Goal: Information Seeking & Learning: Learn about a topic

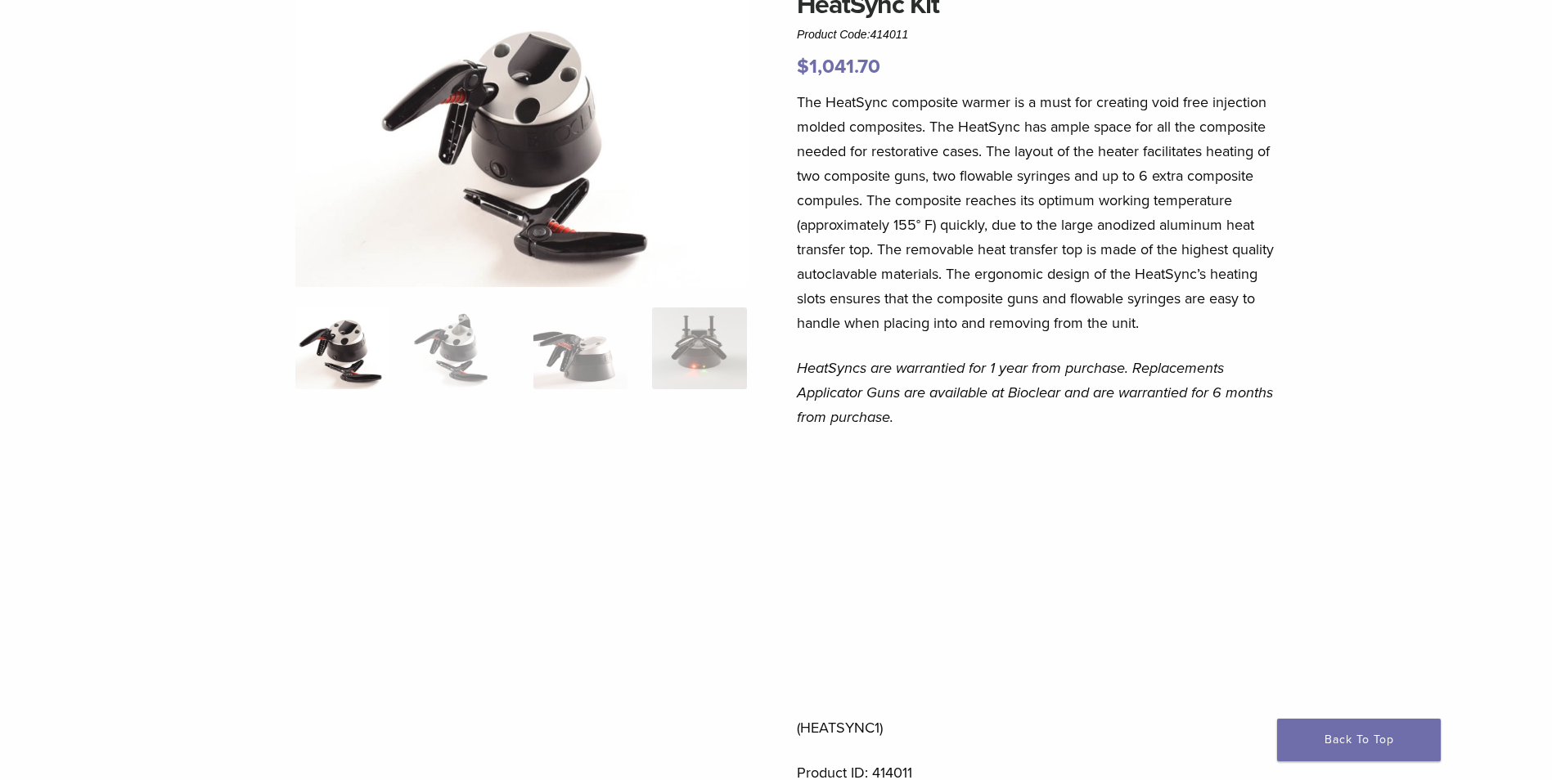
scroll to position [245, 0]
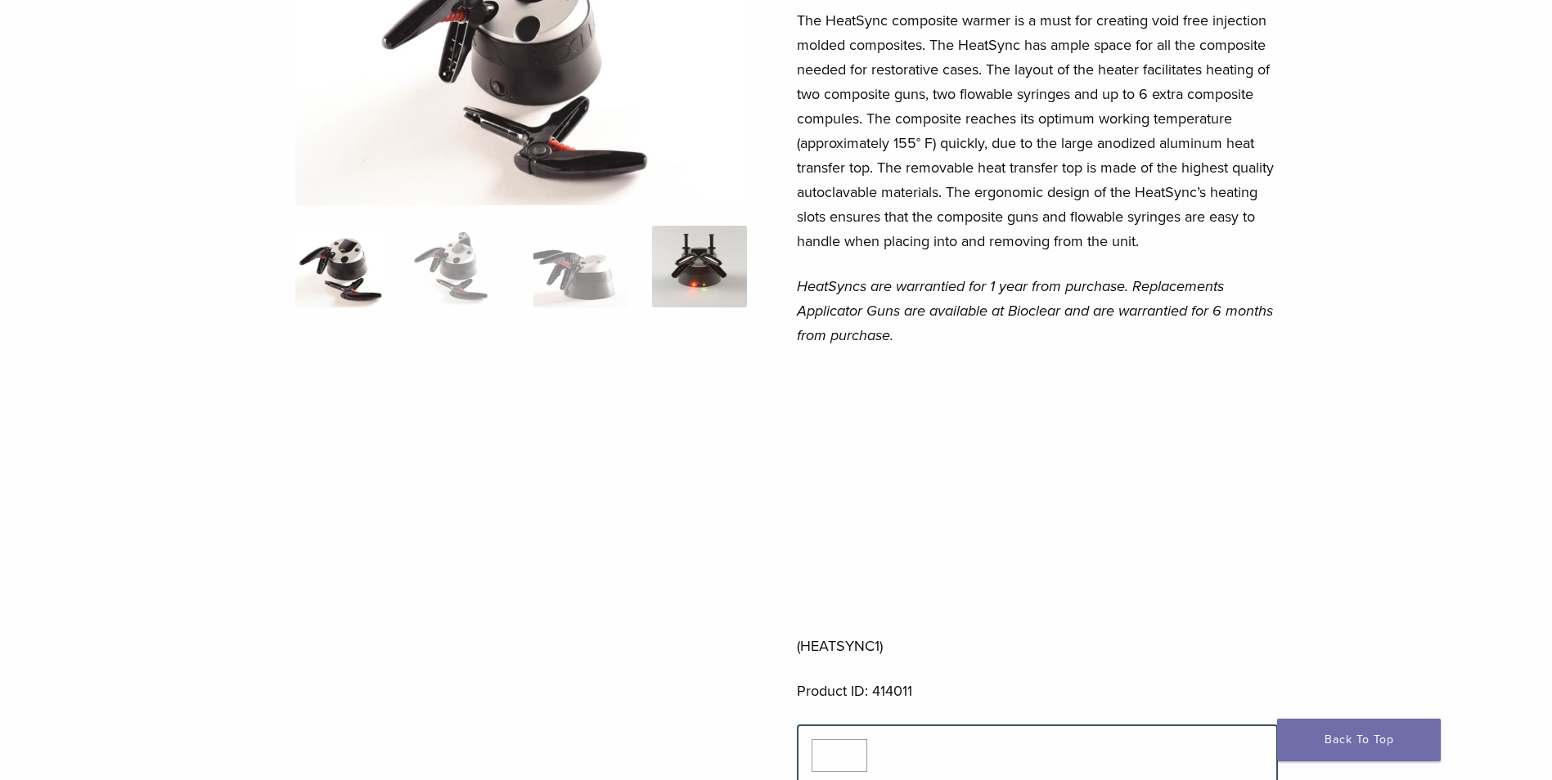
click at [712, 240] on img at bounding box center [699, 267] width 94 height 82
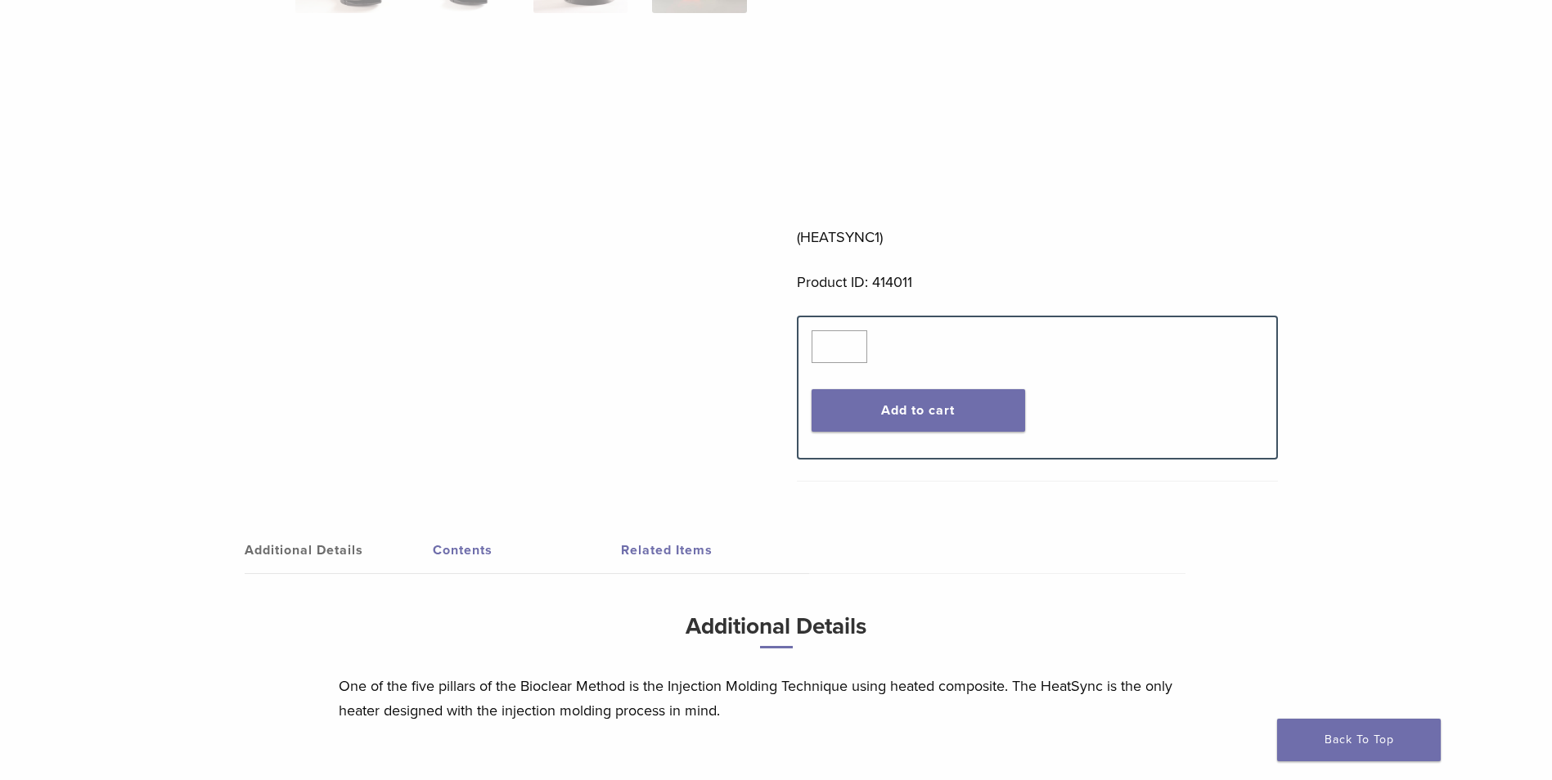
scroll to position [982, 0]
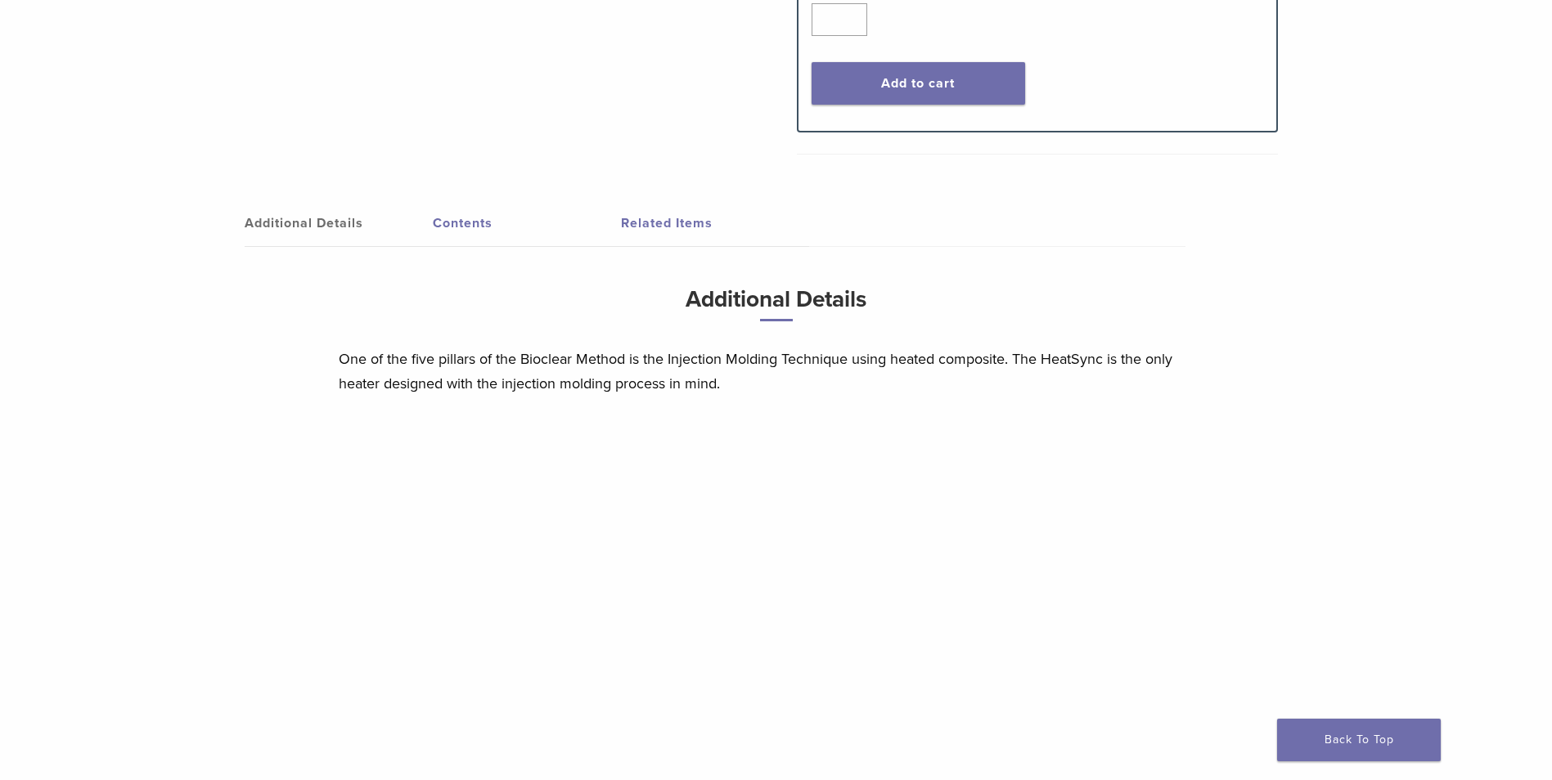
click at [482, 214] on link "Contents" at bounding box center [527, 223] width 188 height 46
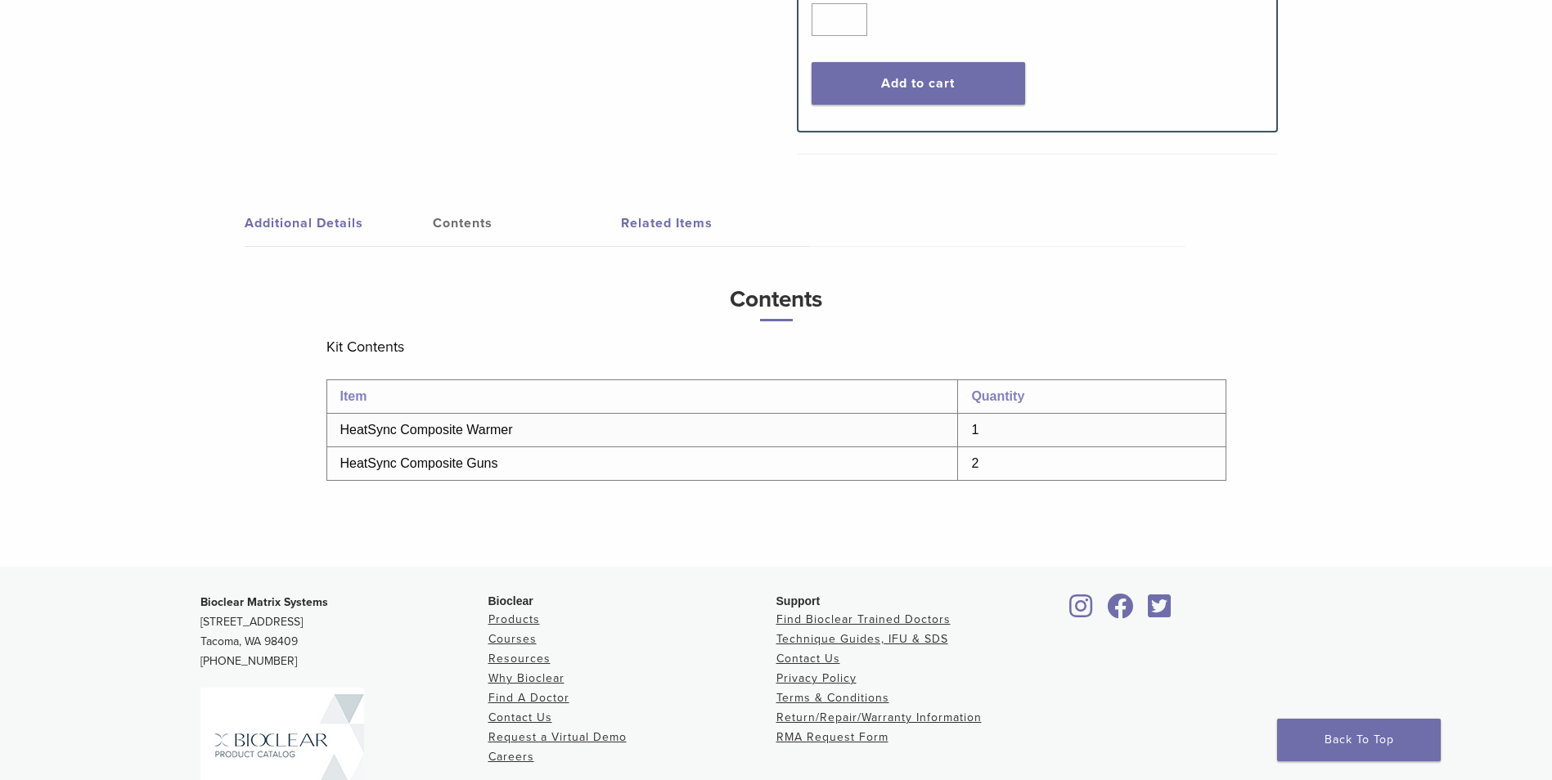
click at [701, 228] on link "Related Items" at bounding box center [715, 223] width 188 height 46
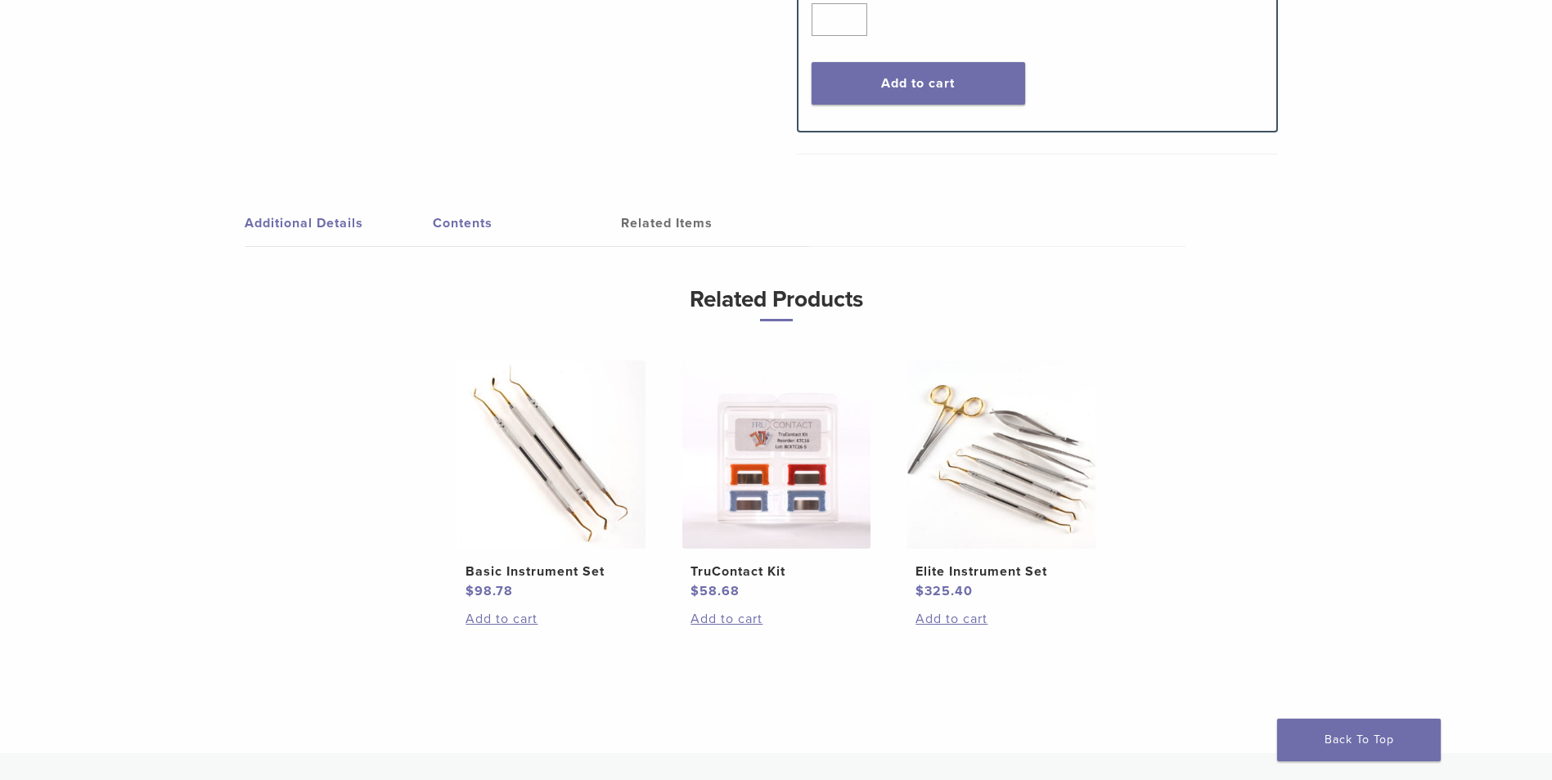
click at [335, 231] on link "Additional Details" at bounding box center [339, 223] width 188 height 46
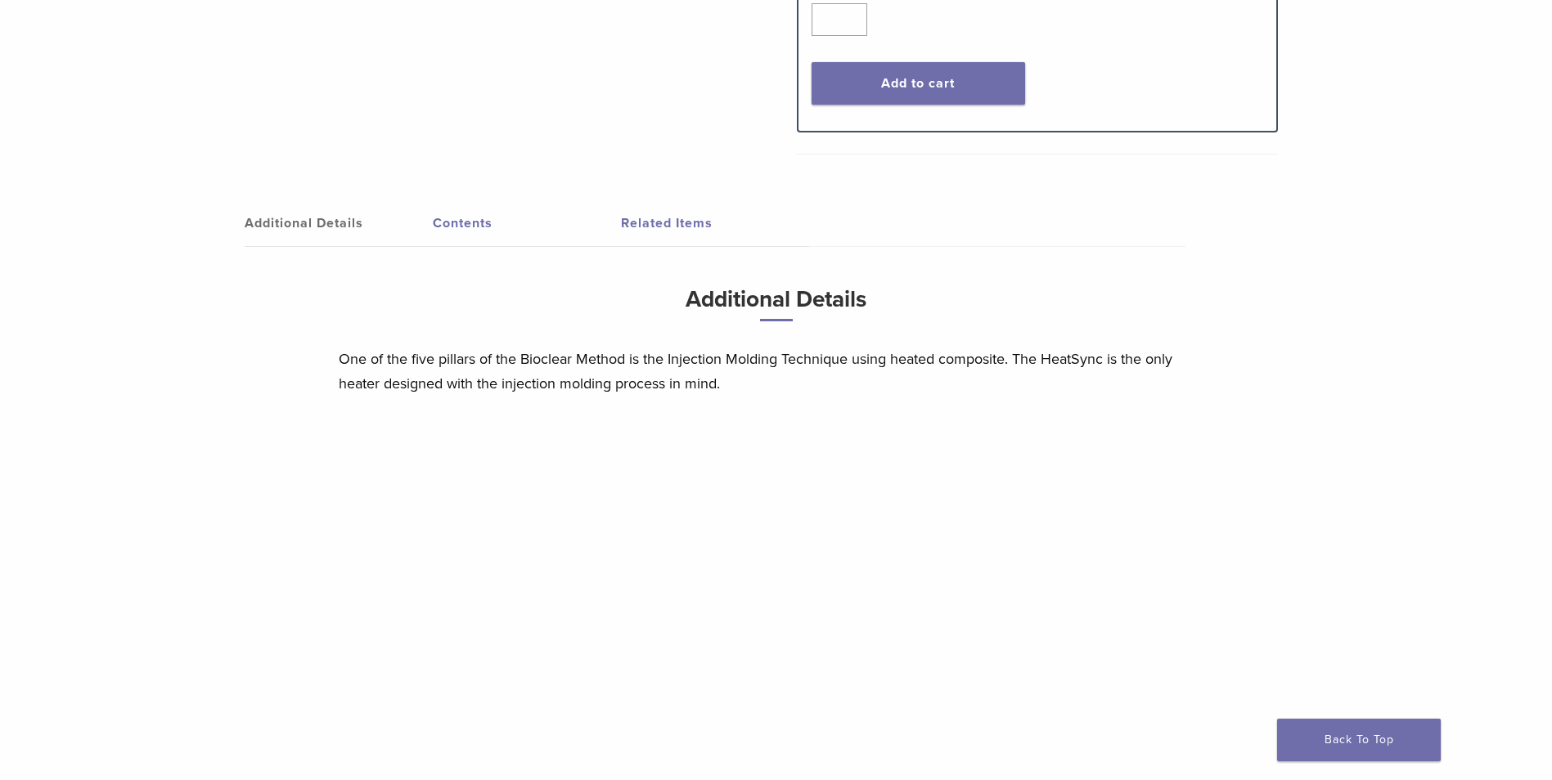
click at [479, 217] on link "Contents" at bounding box center [527, 223] width 188 height 46
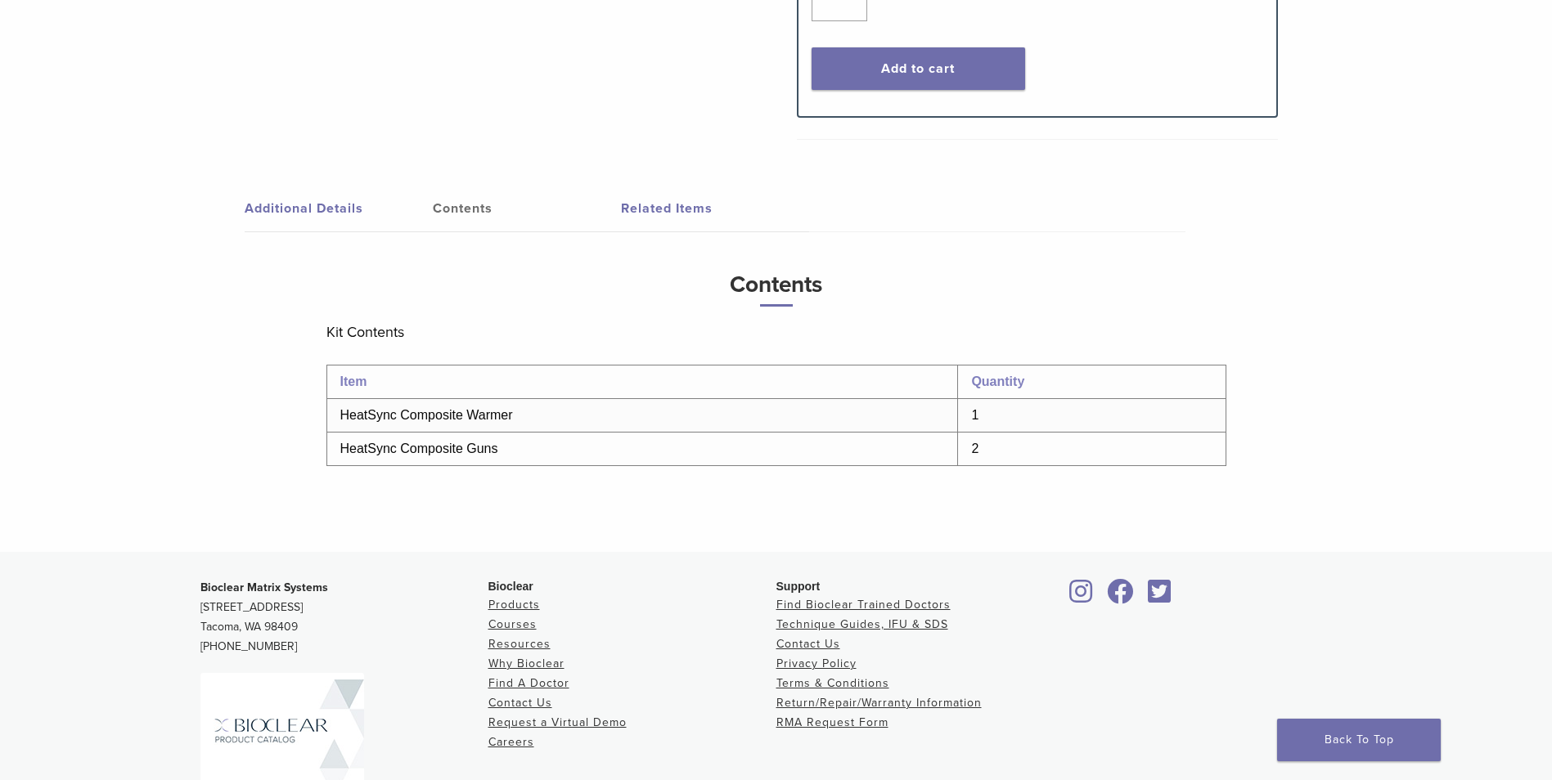
scroll to position [914, 0]
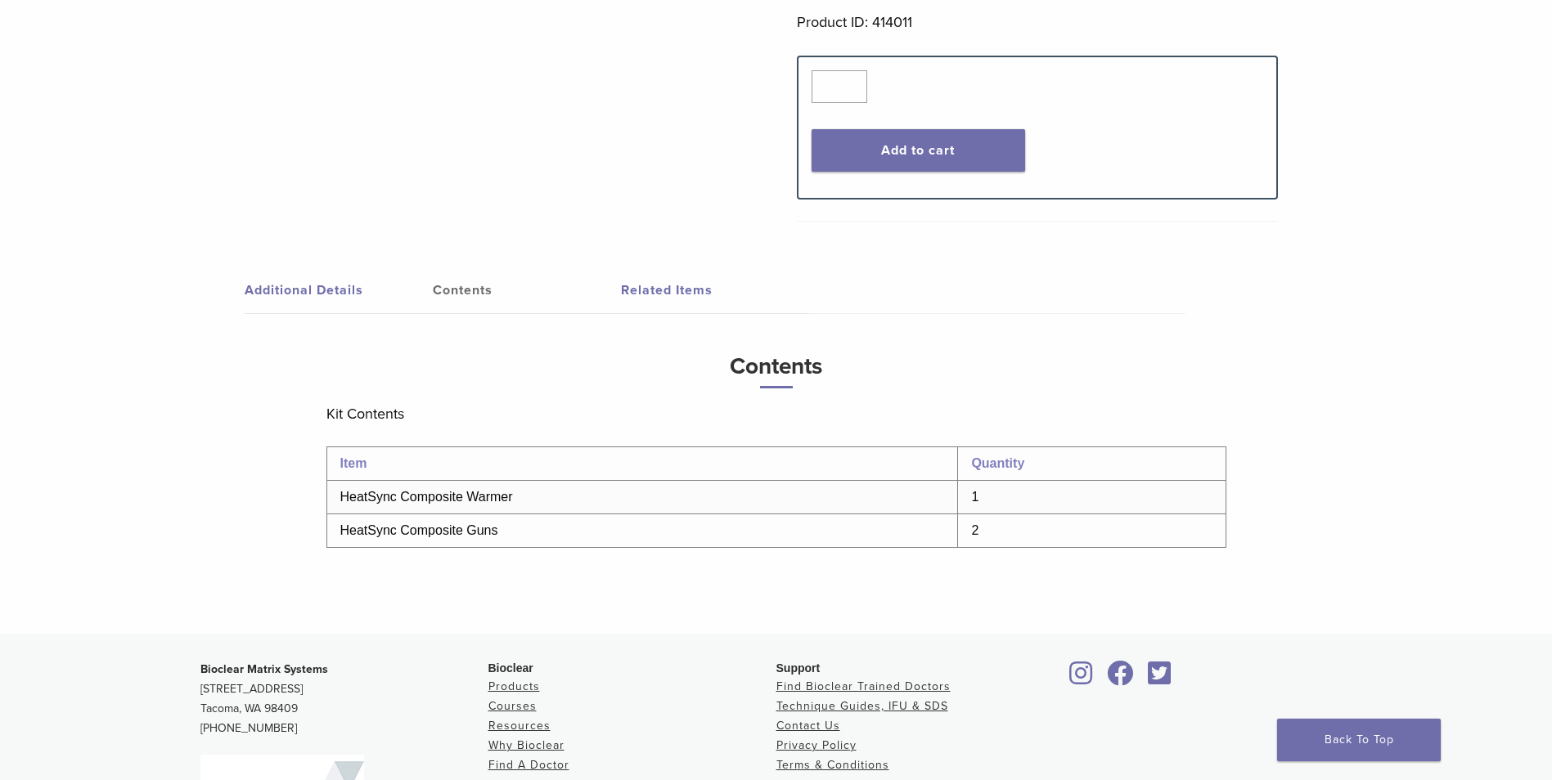
click at [316, 290] on link "Additional Details" at bounding box center [339, 290] width 188 height 46
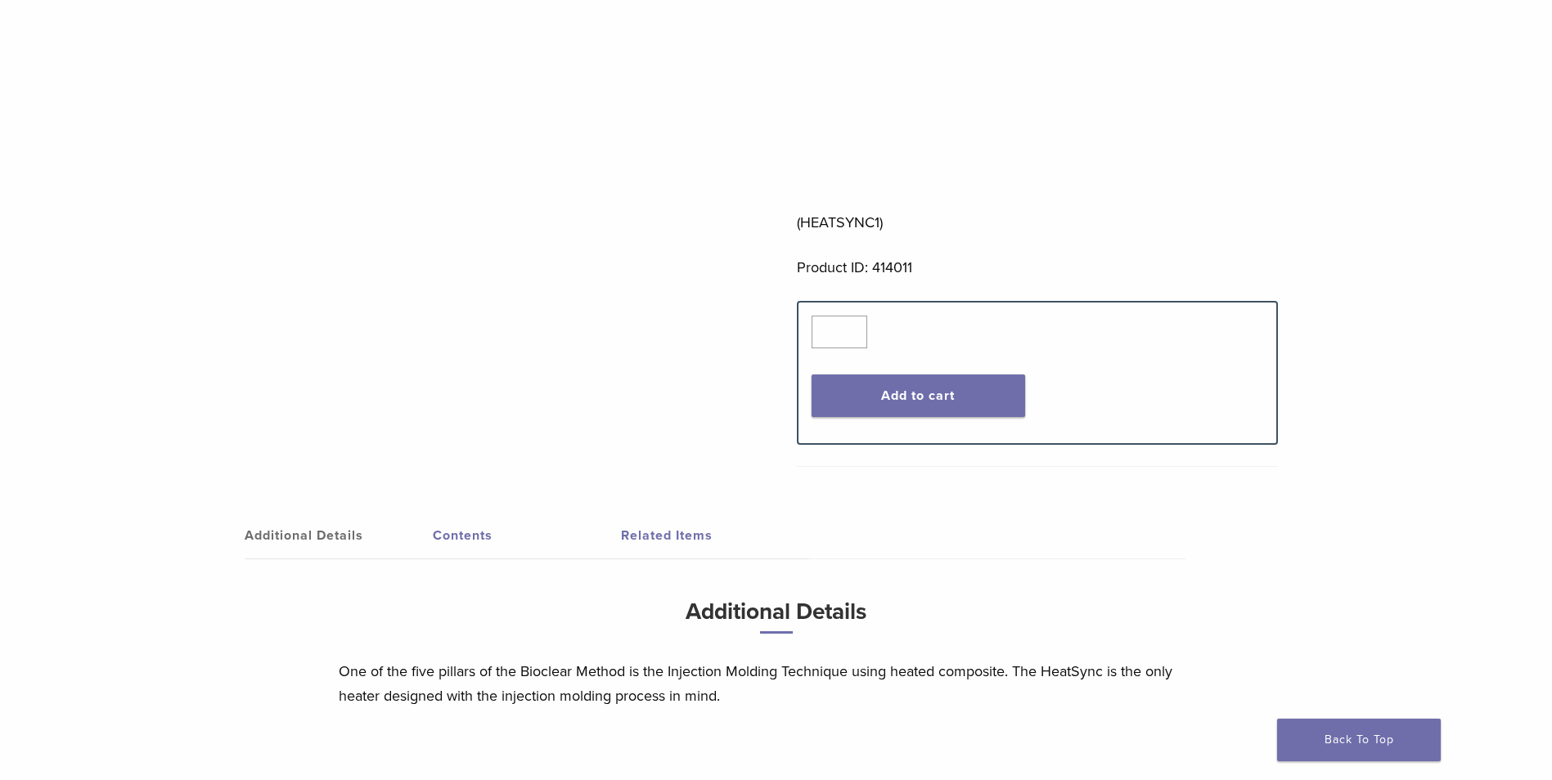
scroll to position [996, 0]
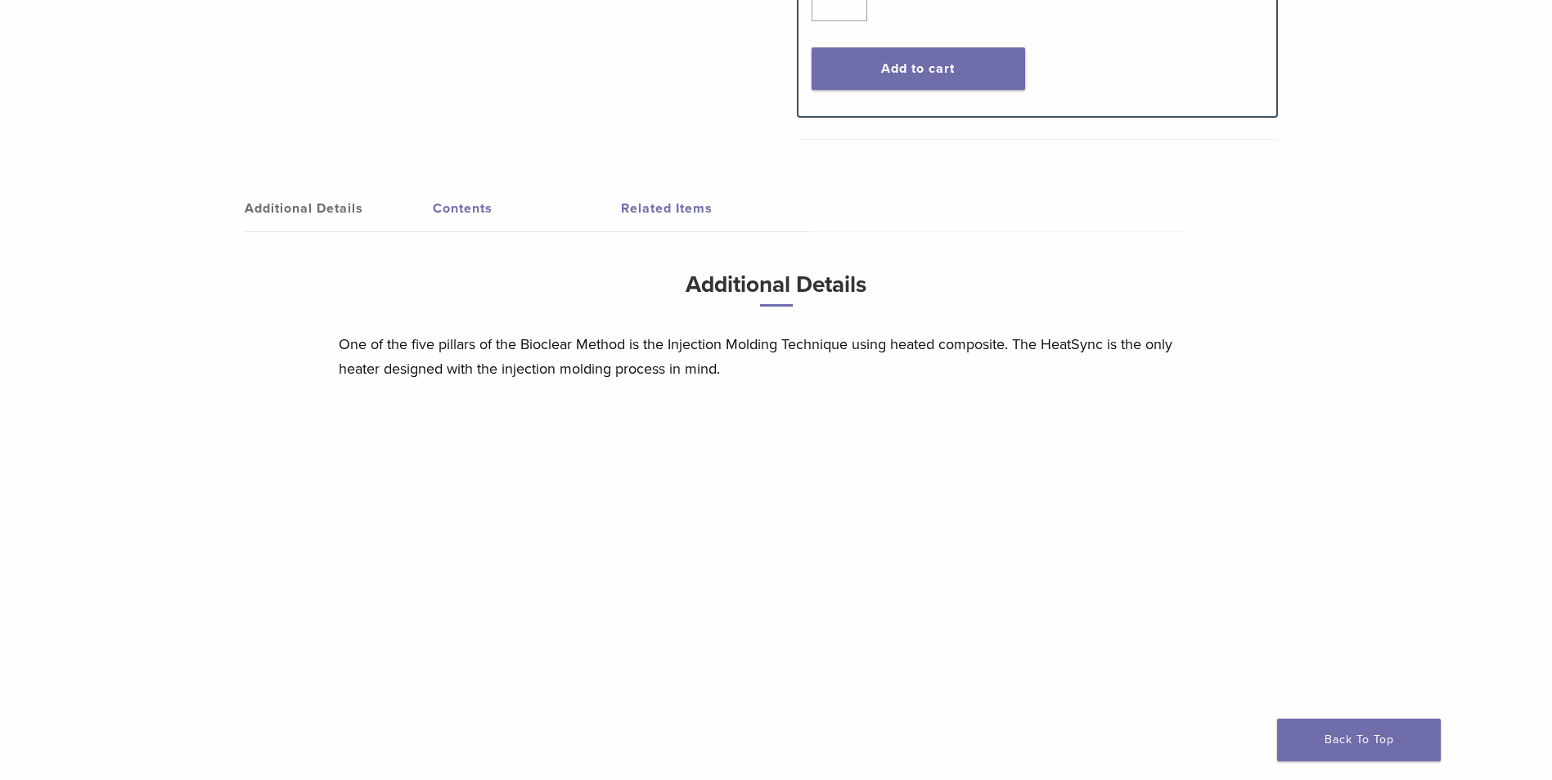
click at [470, 195] on link "Contents" at bounding box center [527, 209] width 188 height 46
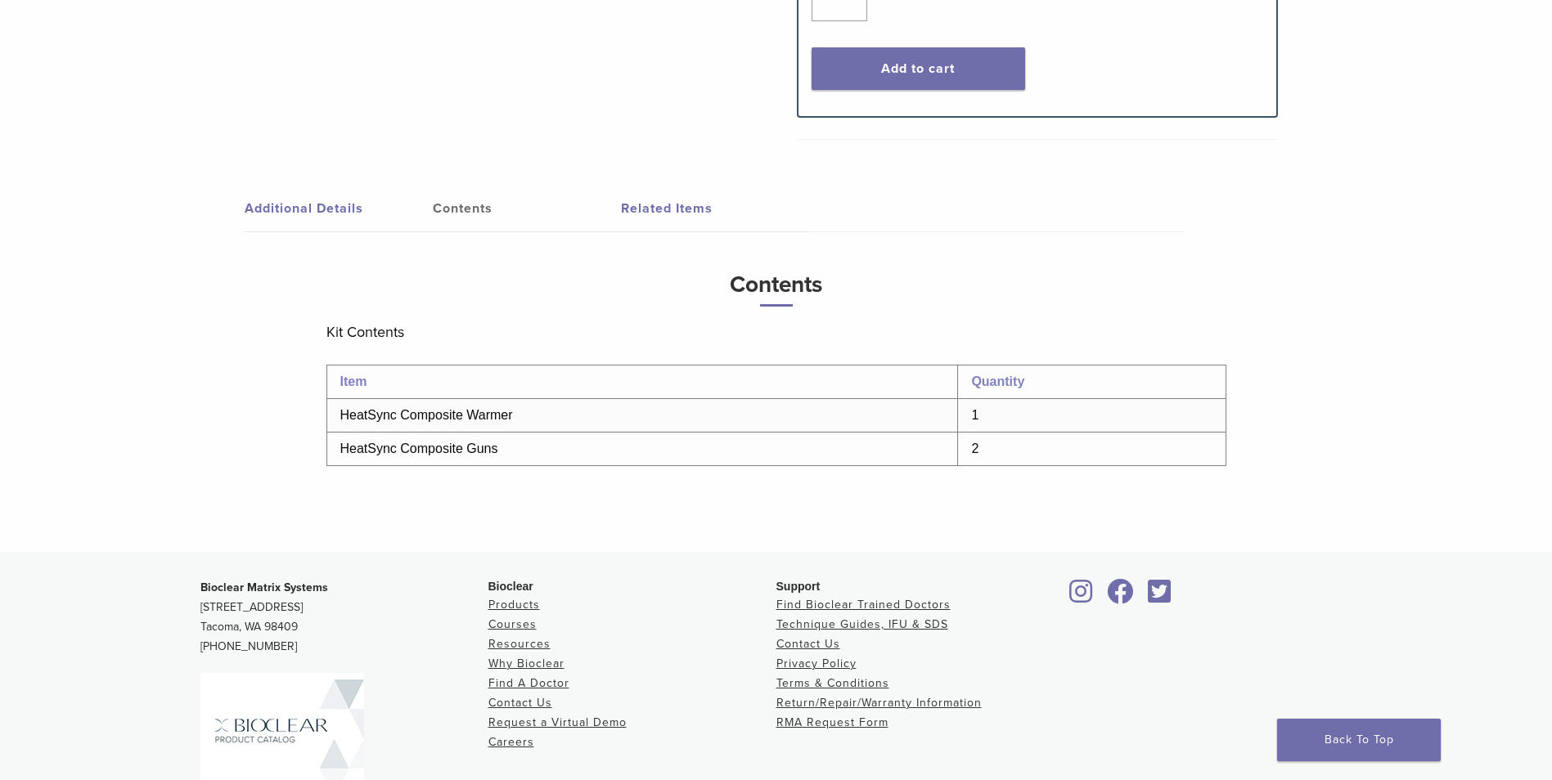
click at [337, 195] on link "Additional Details" at bounding box center [339, 209] width 188 height 46
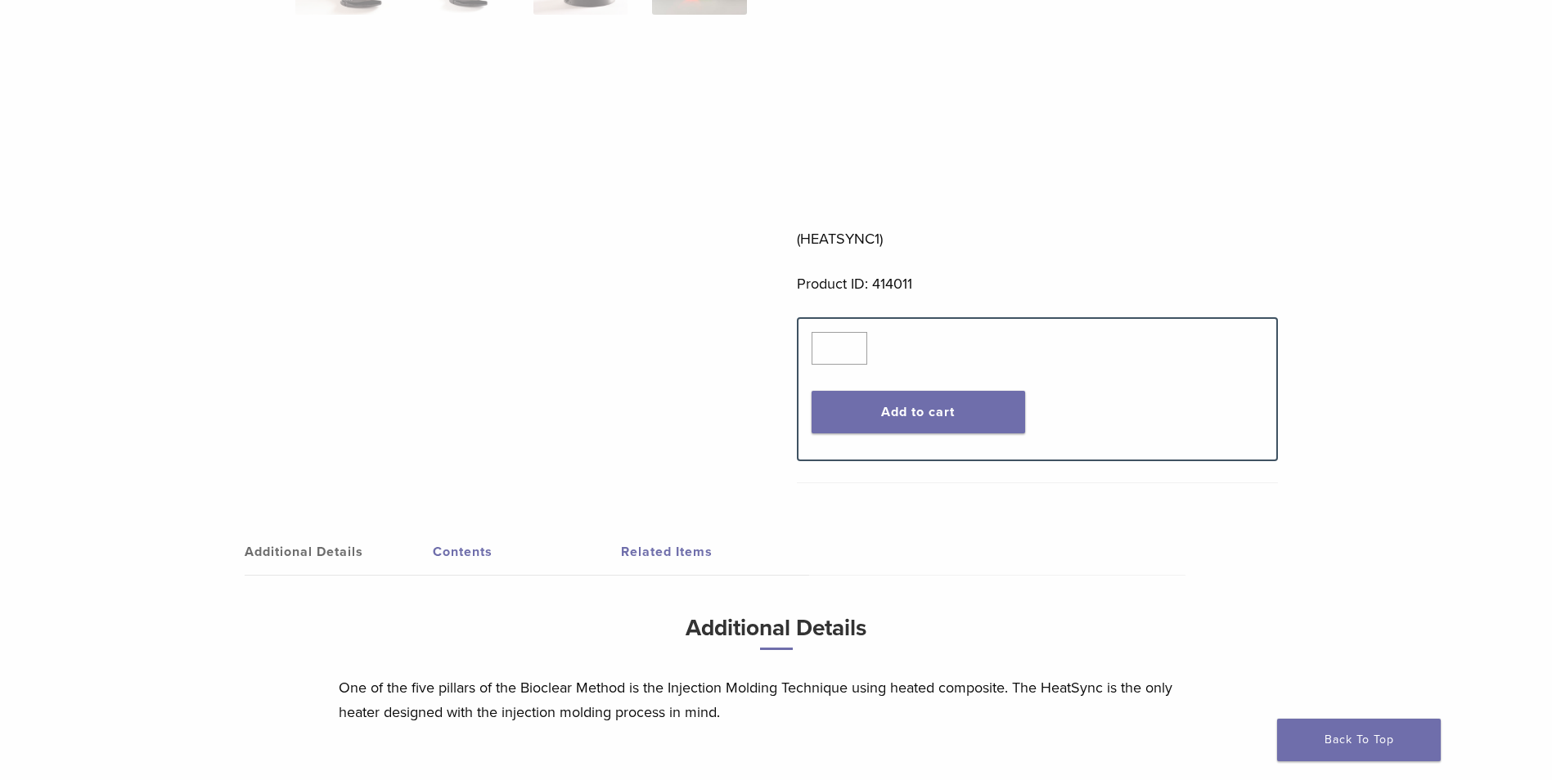
scroll to position [898, 0]
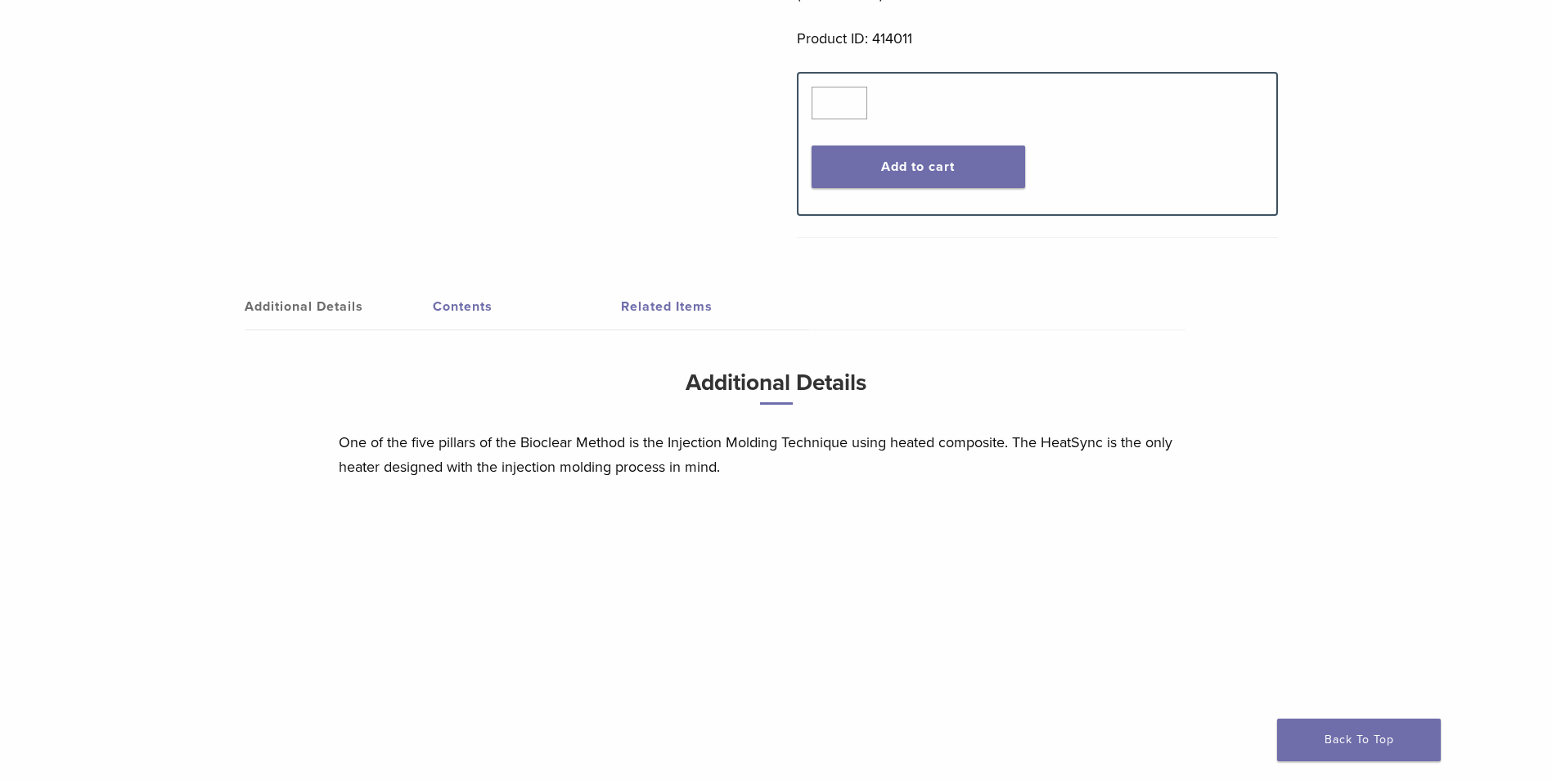
click at [458, 303] on link "Contents" at bounding box center [527, 307] width 188 height 46
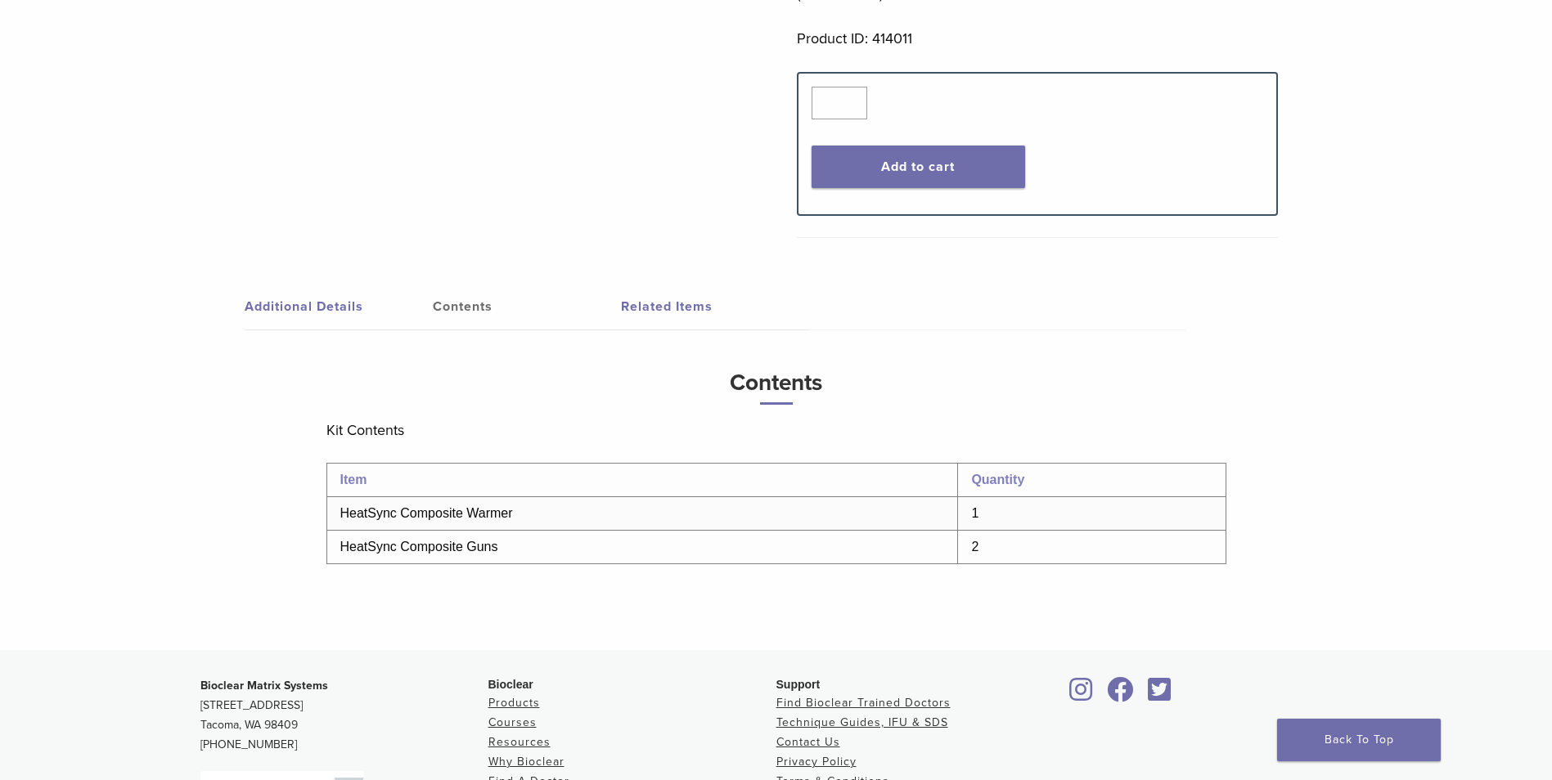
click at [702, 321] on link "Related Items" at bounding box center [715, 307] width 188 height 46
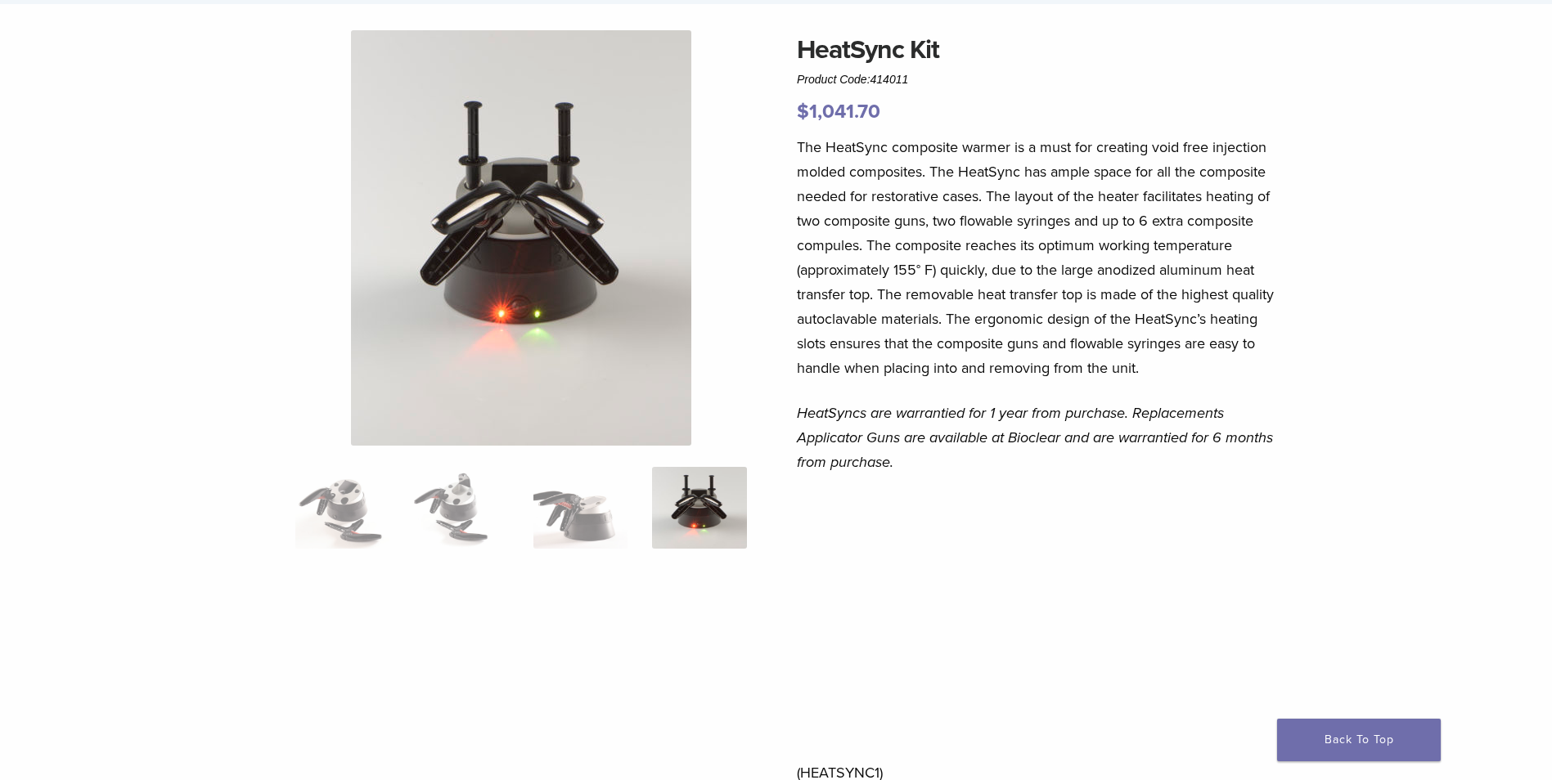
scroll to position [0, 0]
